Goal: Information Seeking & Learning: Learn about a topic

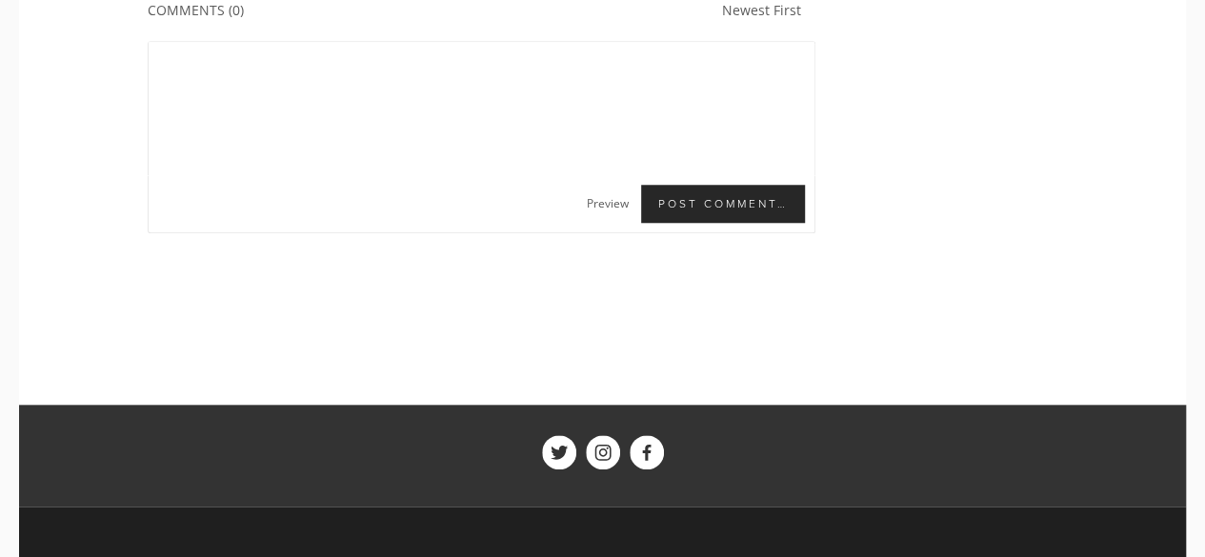
scroll to position [8094, 0]
